Goal: Information Seeking & Learning: Get advice/opinions

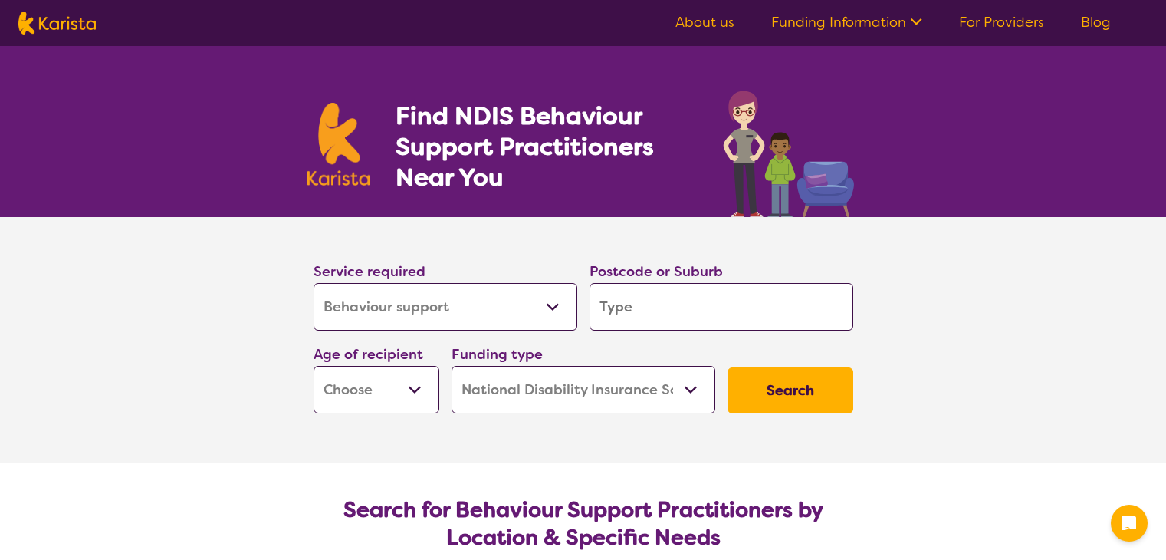
select select "Behaviour support"
select select "NDIS"
select select "Behaviour support"
select select "NDIS"
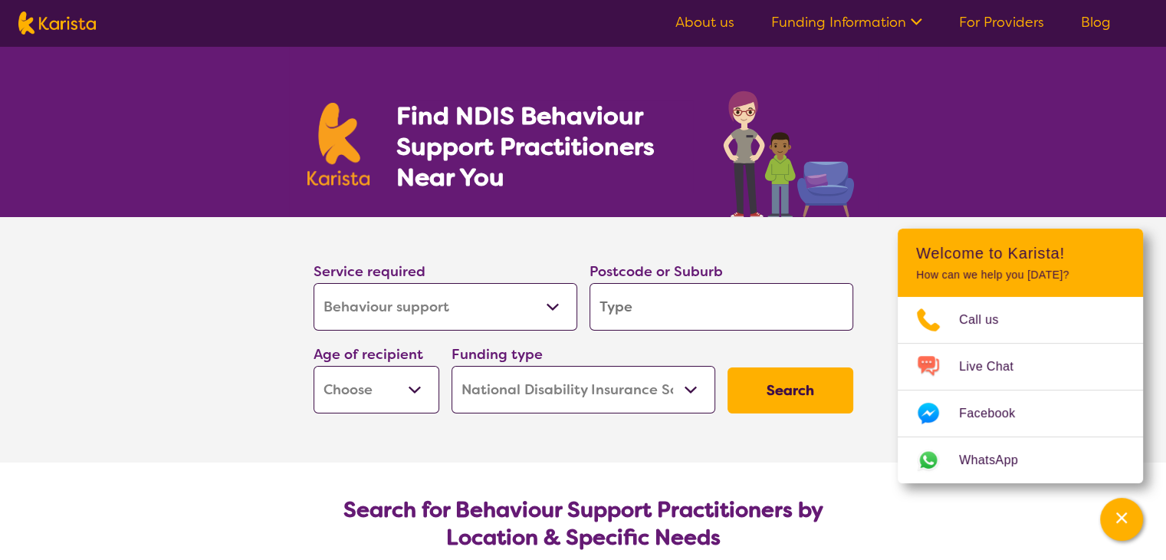
click at [472, 303] on select "Allied Health Assistant Assessment ([MEDICAL_DATA] or [MEDICAL_DATA]) Behaviour…" at bounding box center [446, 307] width 264 height 48
click at [613, 303] on input "search" at bounding box center [722, 307] width 264 height 48
type input "2"
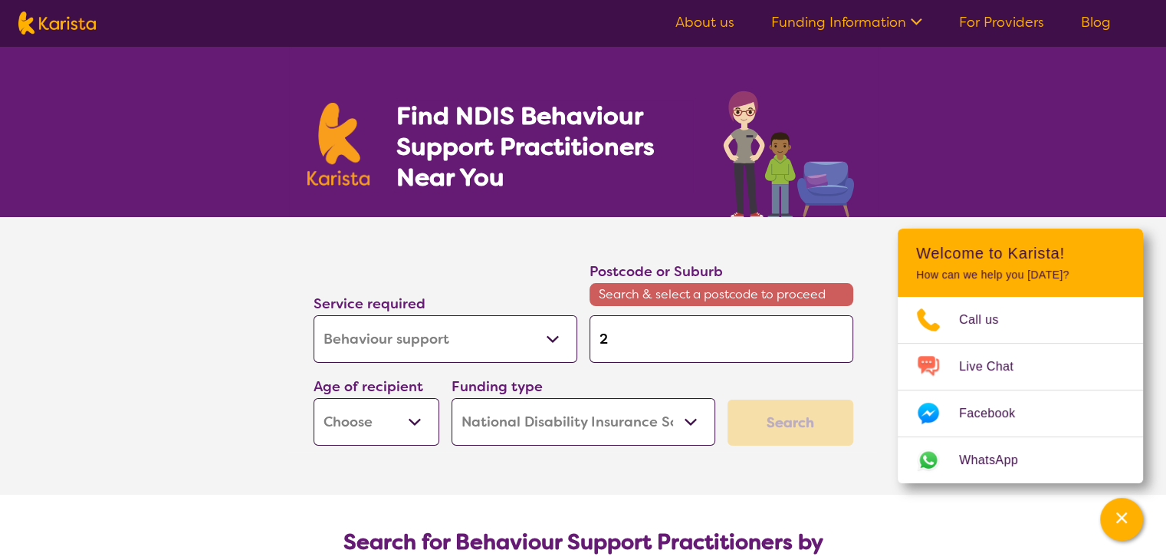
type input "25"
type input "2"
type input "c"
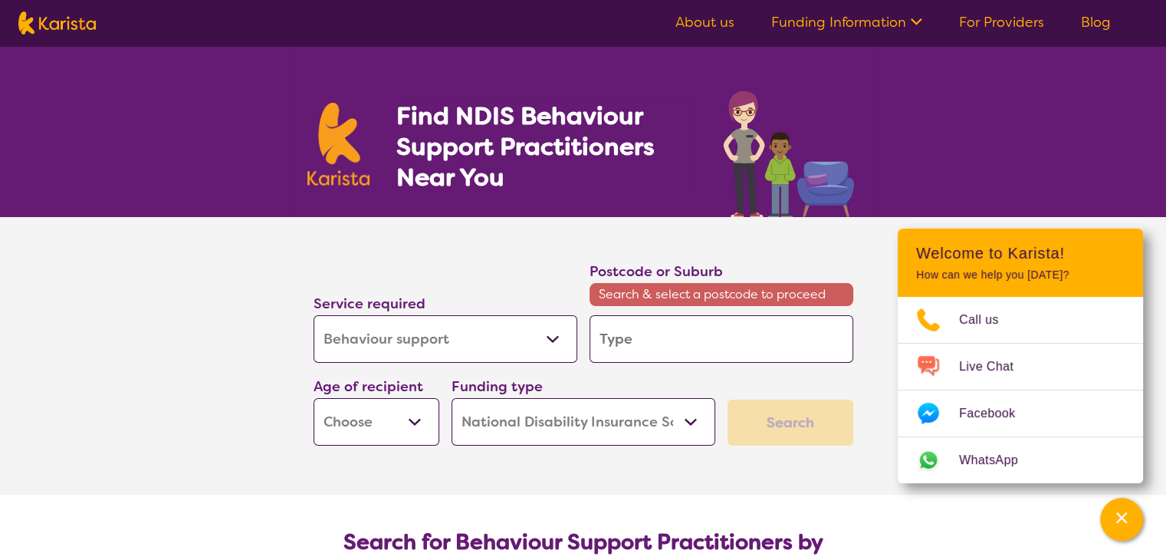
type input "c"
type input "ca"
type input "cam"
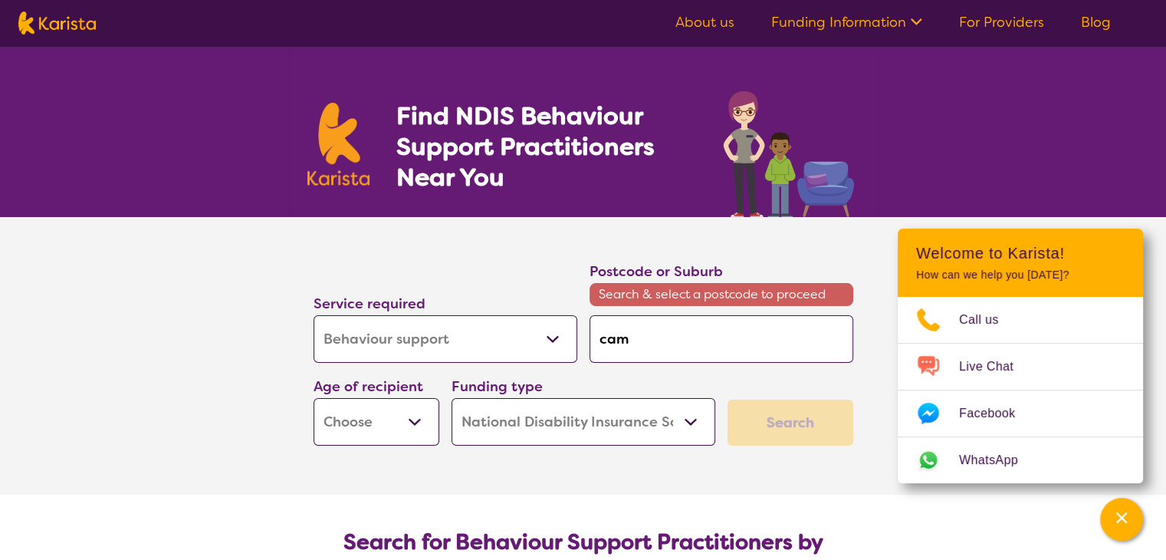
type input "camp"
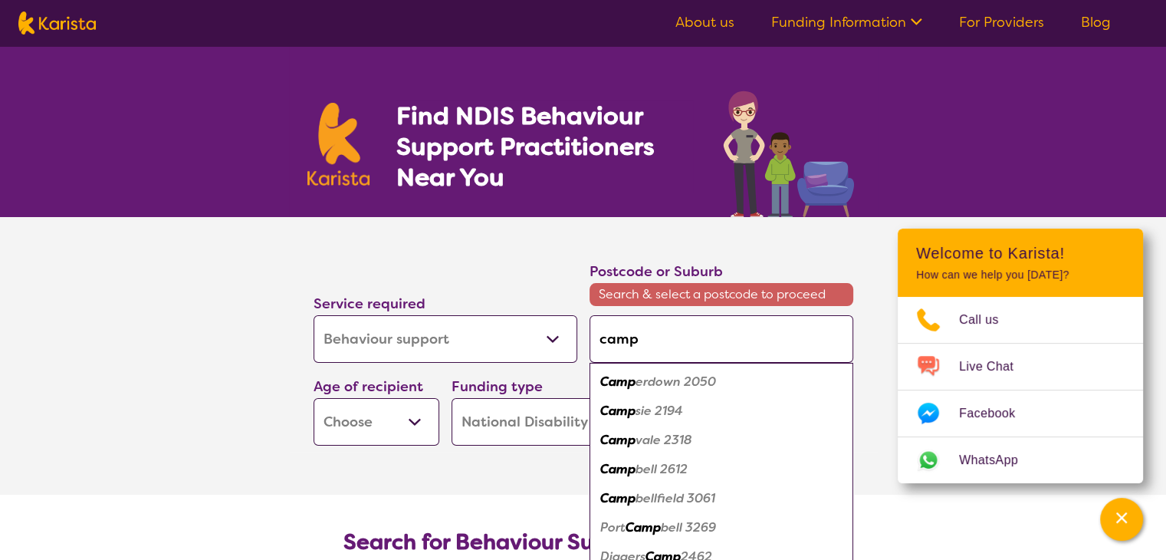
type input "campb"
type input "campbl"
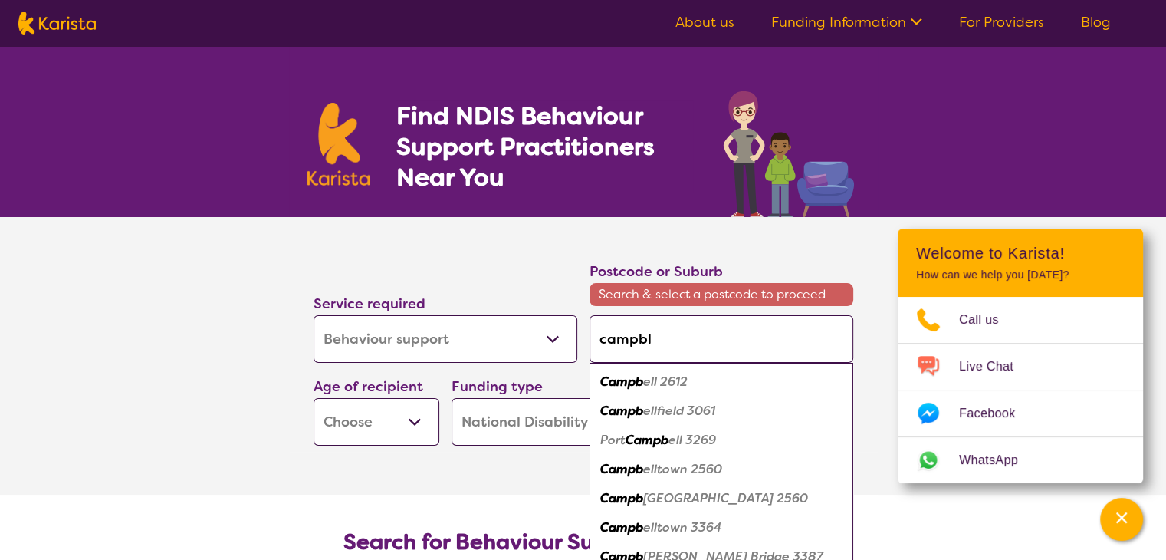
type input "campb"
type input "campbe"
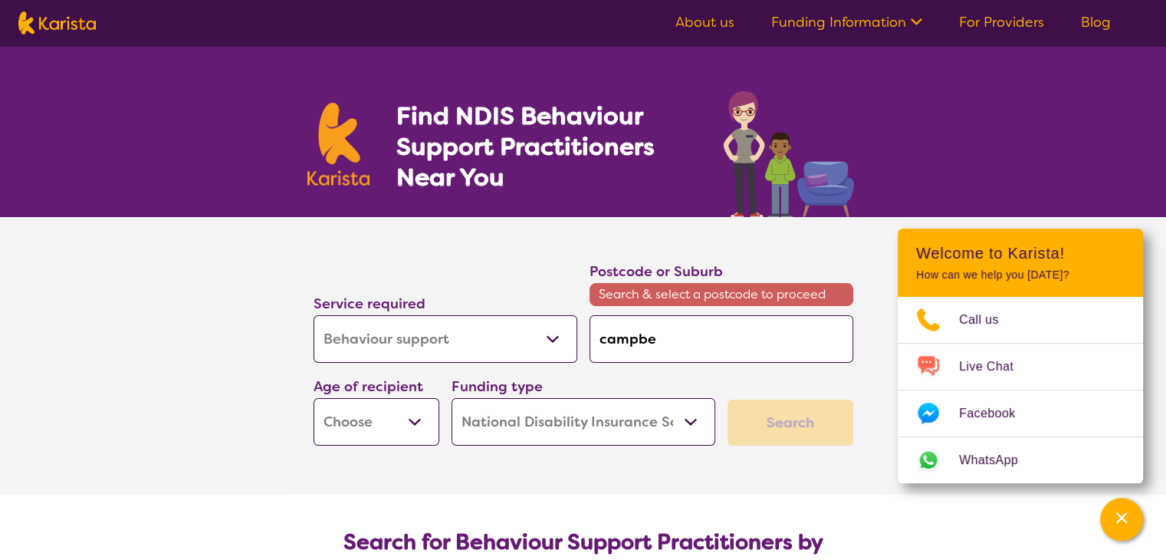
type input "[PERSON_NAME]"
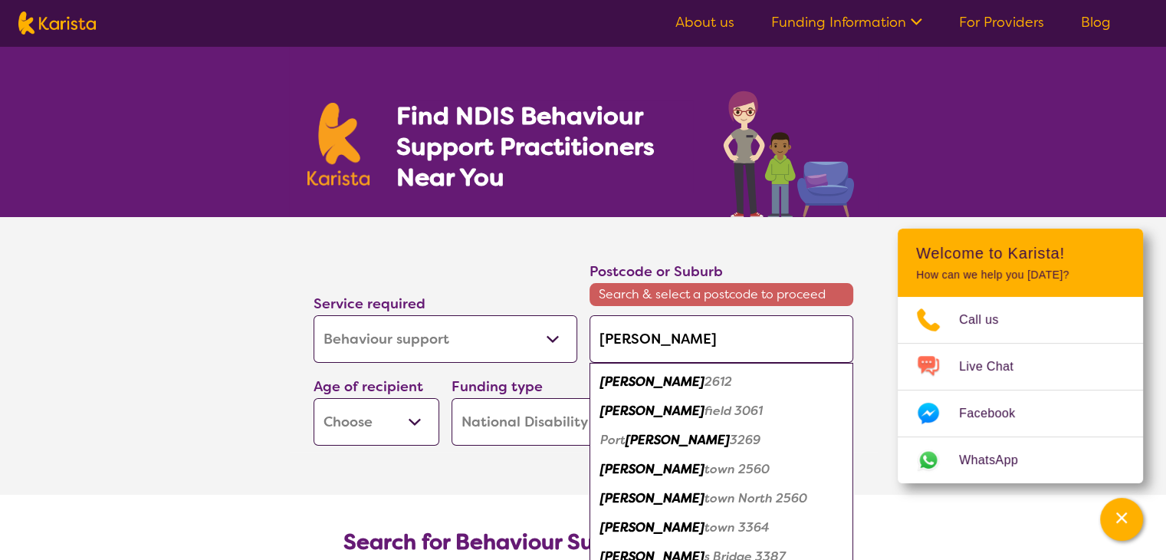
click at [705, 468] on em "town 2560" at bounding box center [737, 469] width 65 height 16
type input "2560"
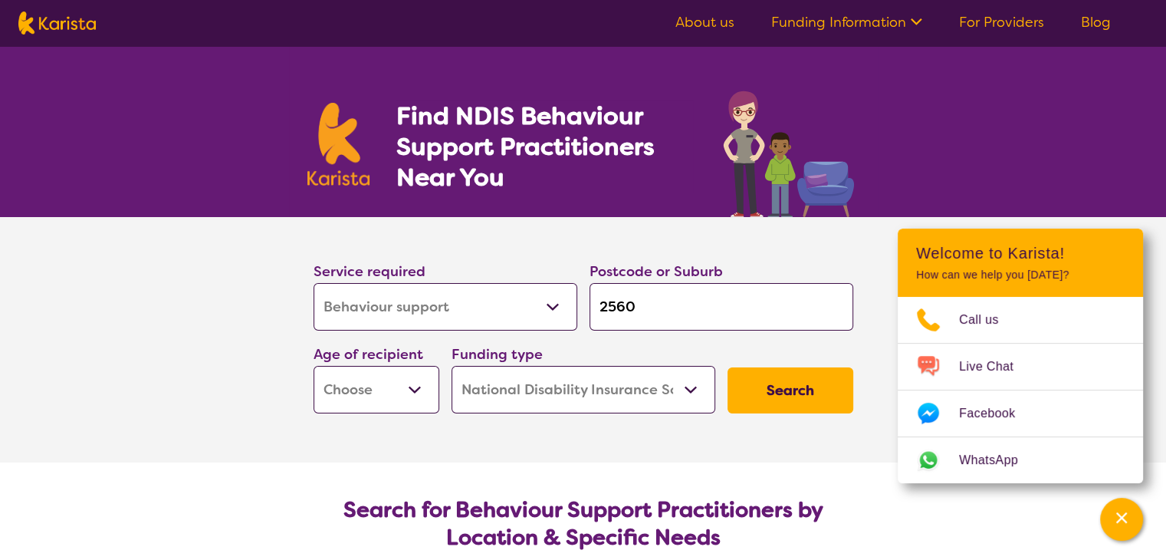
click at [341, 385] on select "Early Childhood - 0 to 9 Child - 10 to 11 Adolescent - 12 to 17 Adult - 18 to 6…" at bounding box center [377, 390] width 126 height 48
select select "EC"
click at [314, 366] on select "Early Childhood - 0 to 9 Child - 10 to 11 Adolescent - 12 to 17 Adult - 18 to 6…" at bounding box center [377, 390] width 126 height 48
select select "EC"
click at [762, 392] on button "Search" at bounding box center [791, 390] width 126 height 46
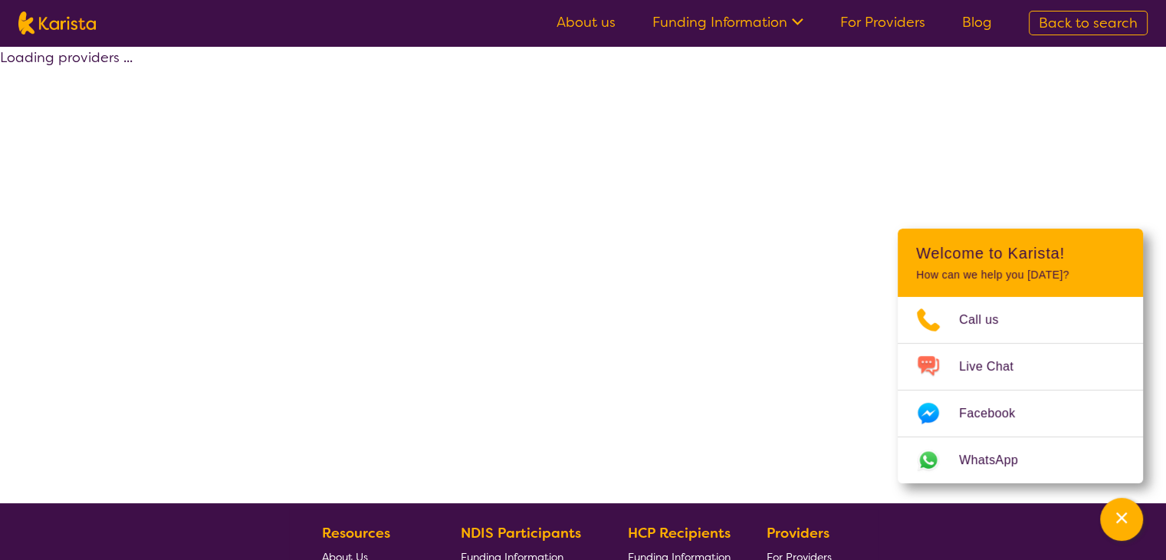
select select "by_score"
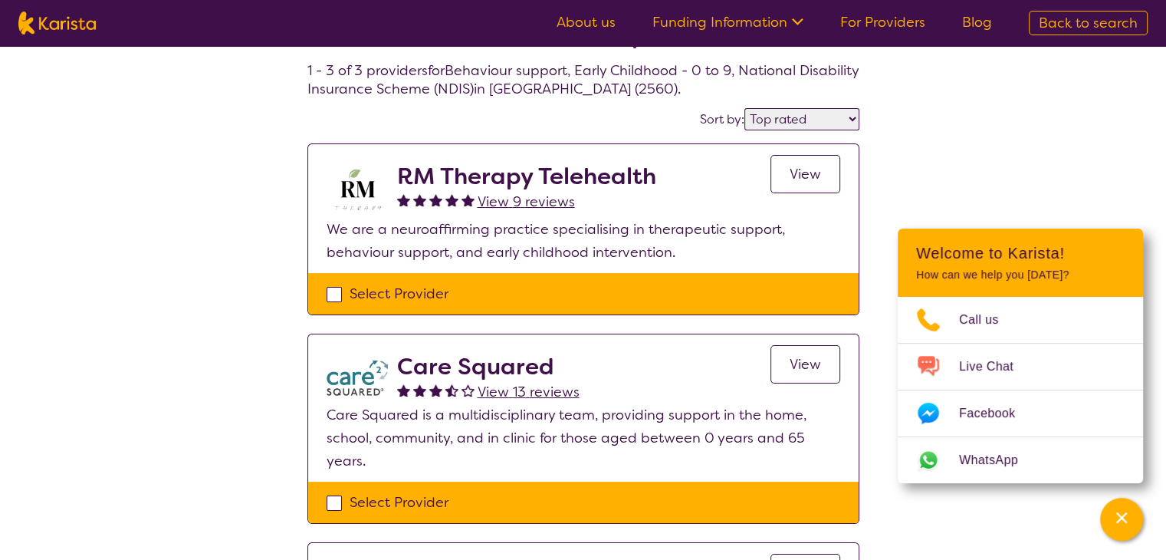
scroll to position [138, 0]
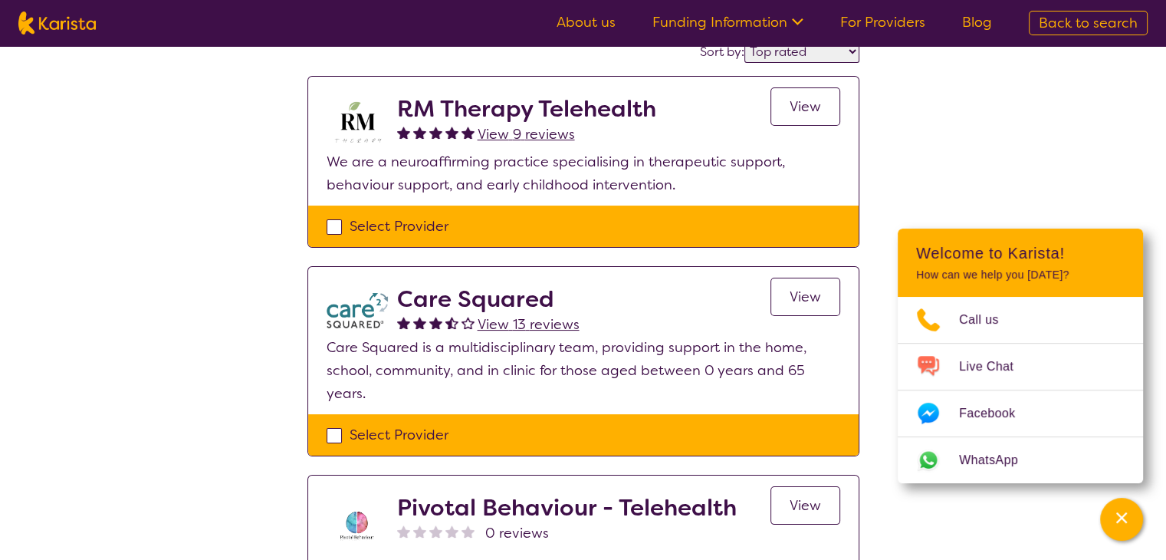
click at [776, 300] on link "View" at bounding box center [806, 297] width 70 height 38
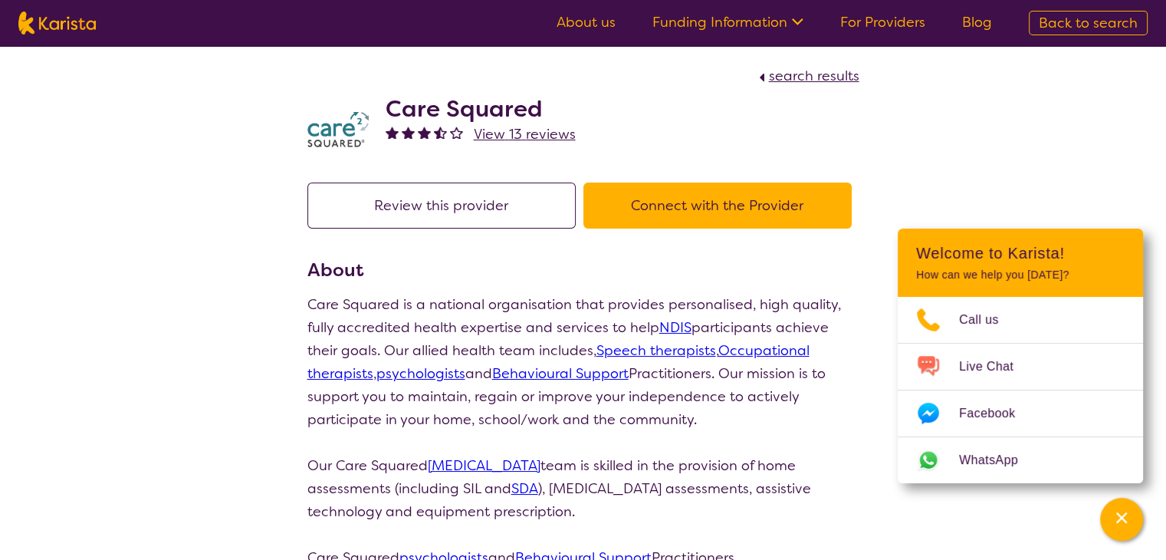
click at [779, 76] on span "search results" at bounding box center [814, 76] width 90 height 18
select select "by_score"
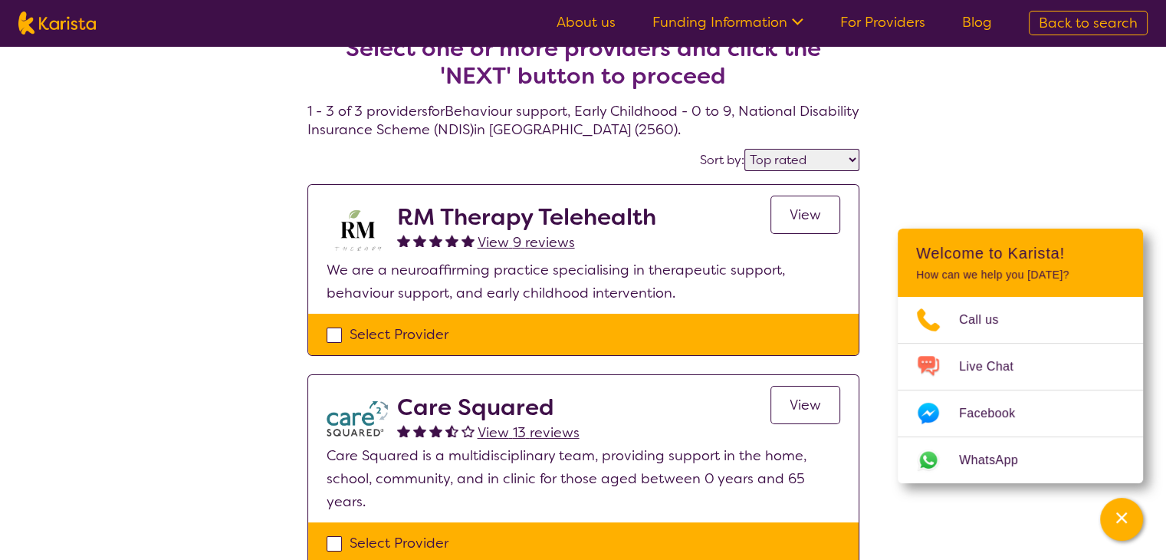
scroll to position [28, 0]
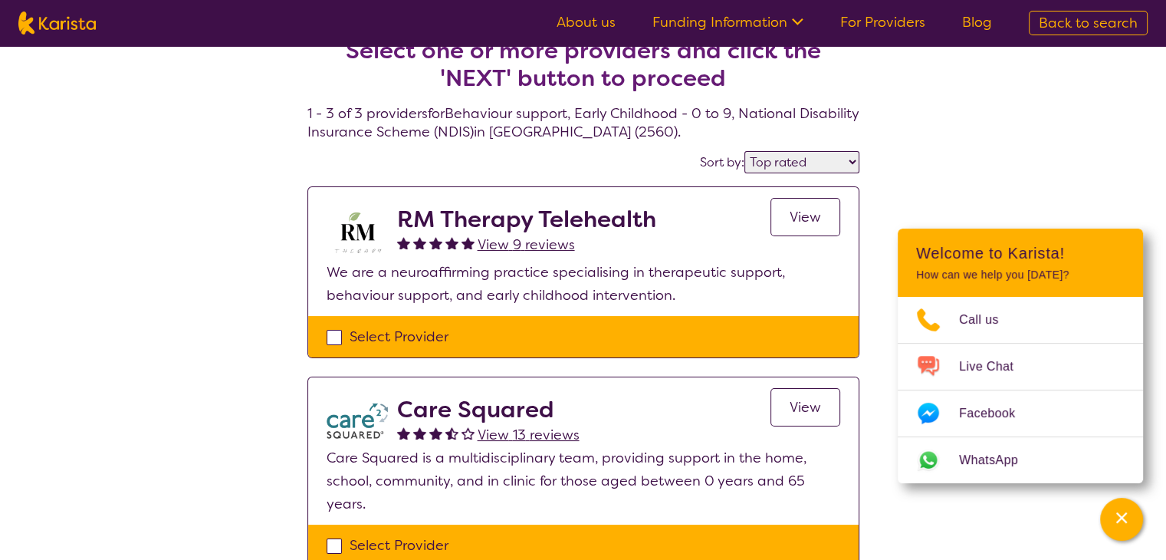
click at [517, 246] on span "View 9 reviews" at bounding box center [526, 244] width 97 height 18
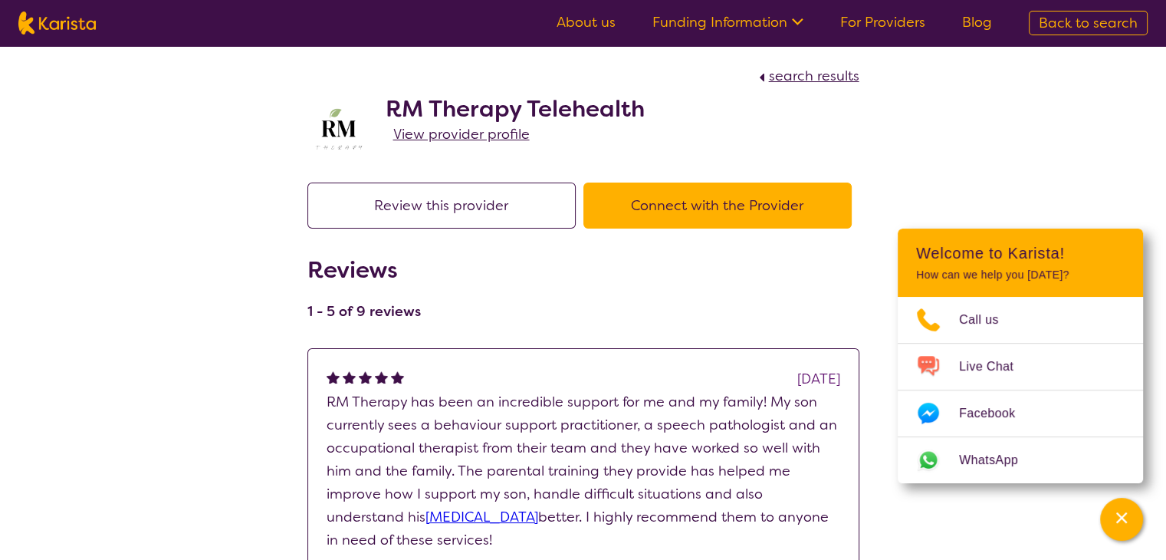
click at [475, 133] on span "View provider profile" at bounding box center [461, 134] width 136 height 18
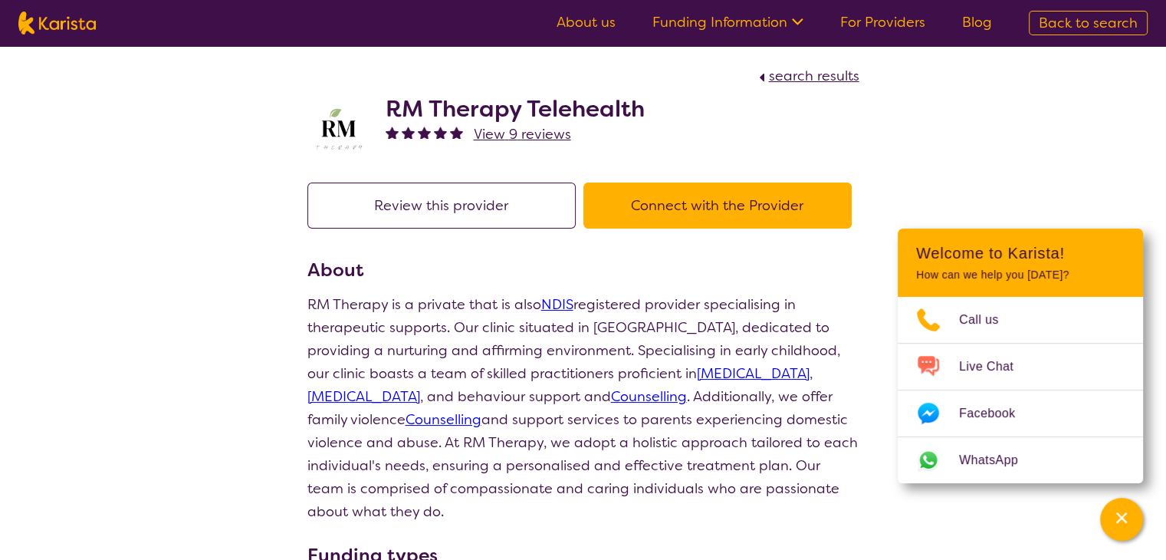
click at [481, 114] on h2 "RM Therapy Telehealth" at bounding box center [515, 109] width 259 height 28
click at [792, 79] on span "search results" at bounding box center [814, 76] width 90 height 18
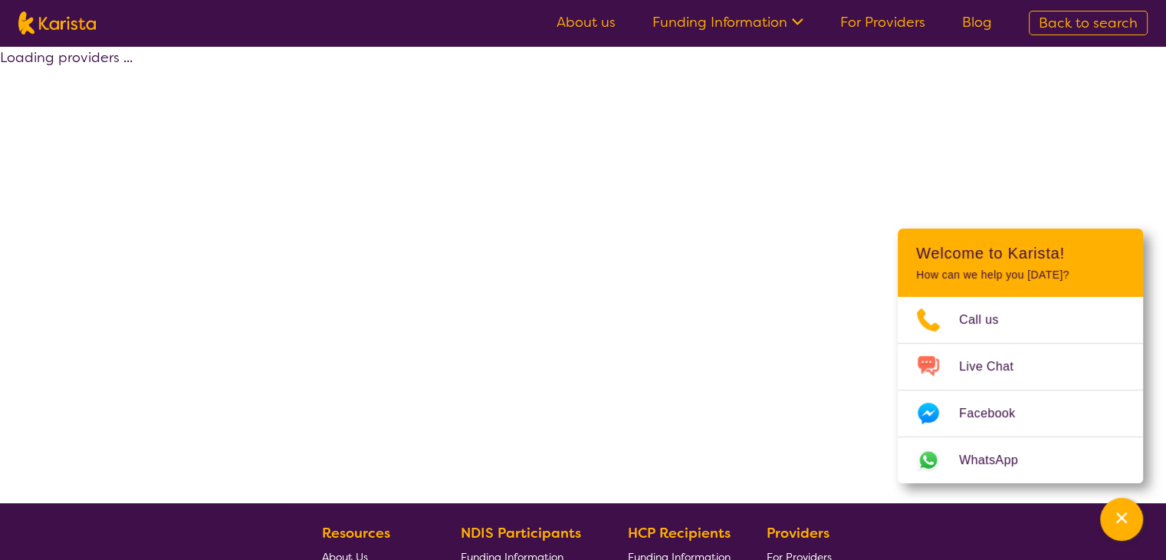
select select "by_score"
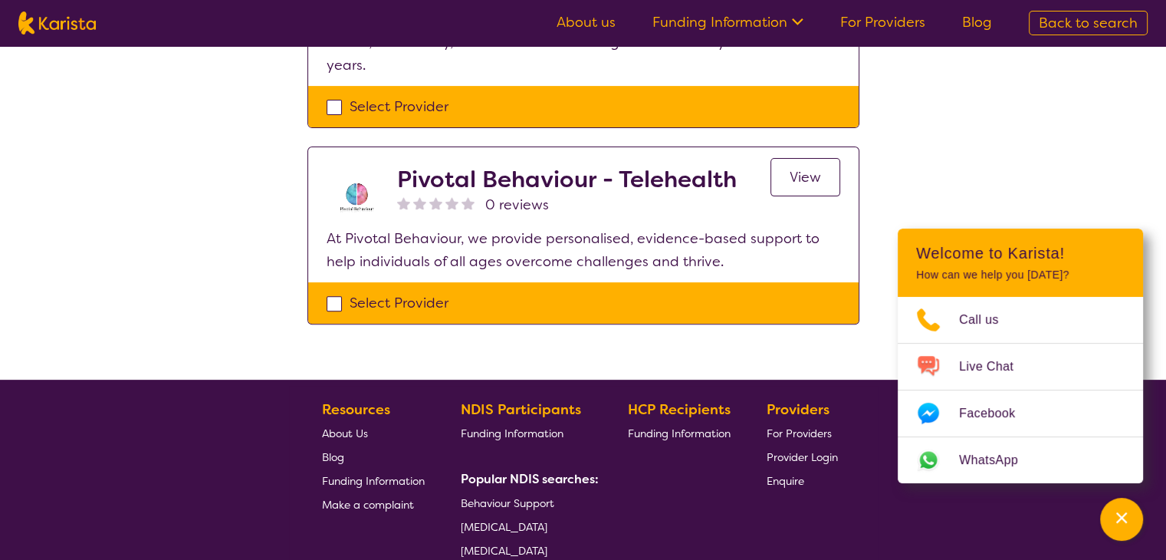
scroll to position [635, 0]
